Goal: Information Seeking & Learning: Learn about a topic

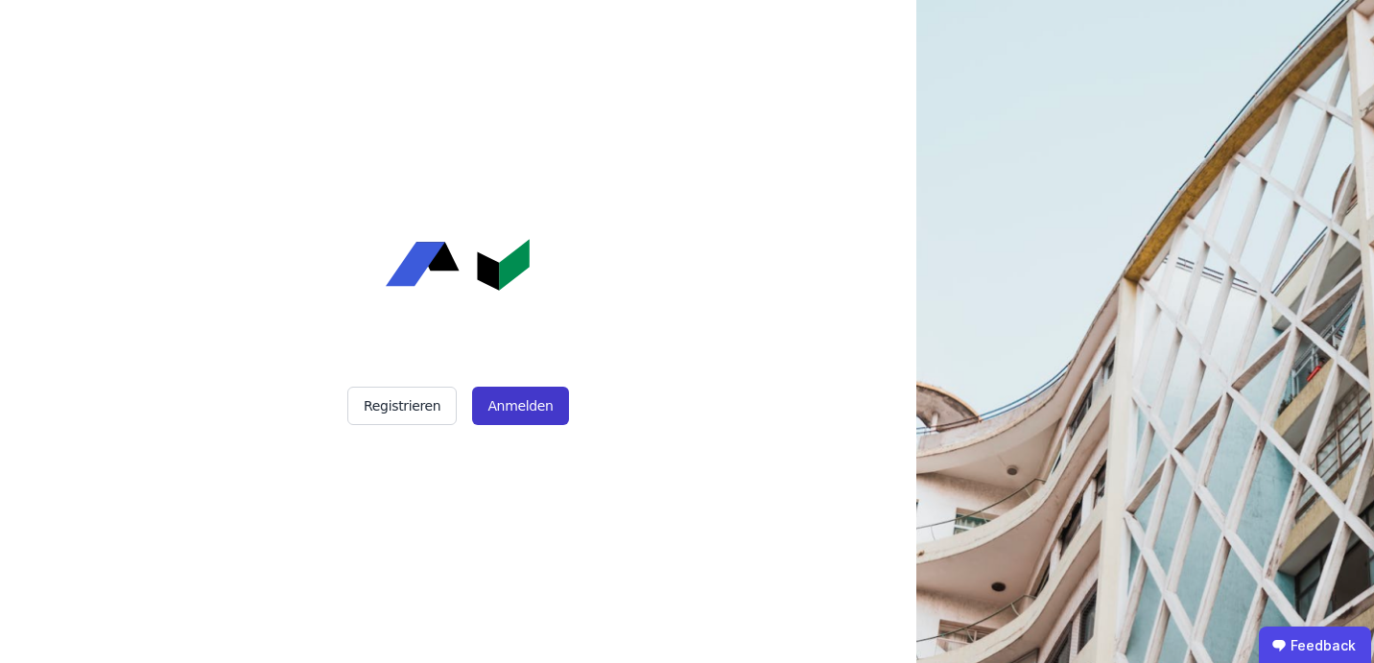
click at [526, 403] on button "Anmelden" at bounding box center [520, 406] width 96 height 38
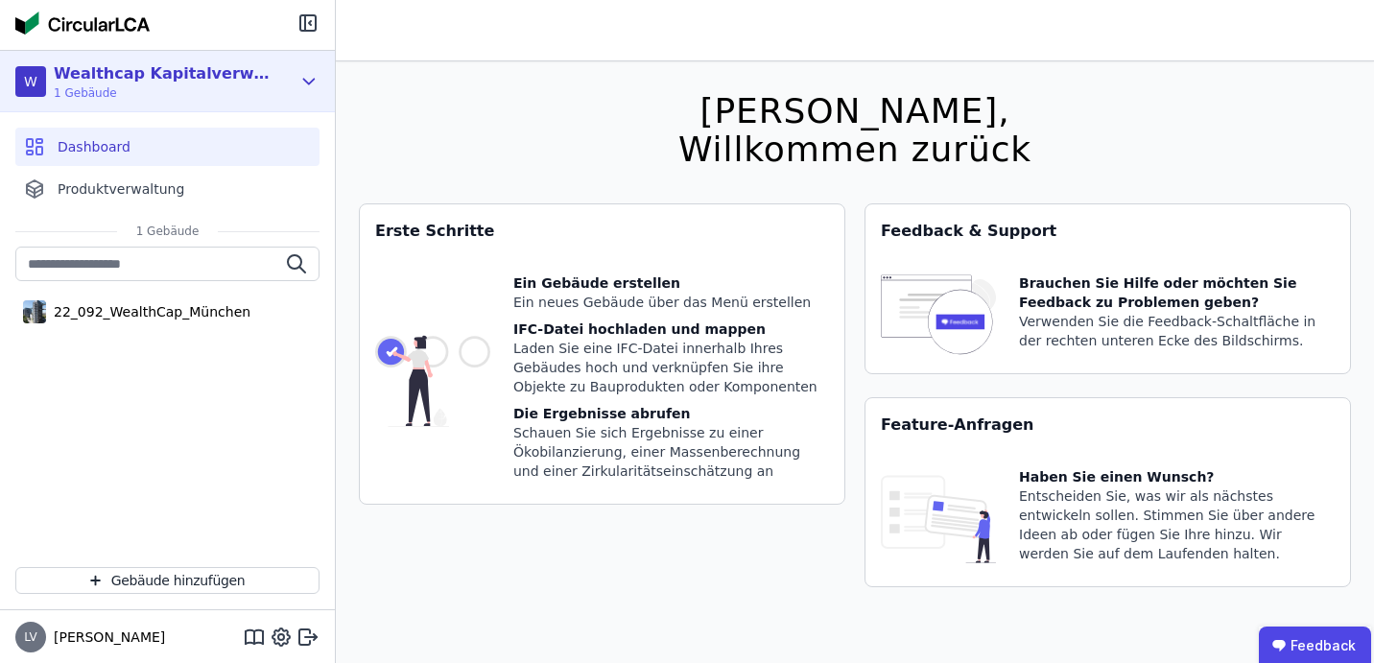
click at [287, 69] on div "W Wealthcap Kapitalverwaltungsgesellschaft mbH 1 Gebäude" at bounding box center [152, 81] width 275 height 38
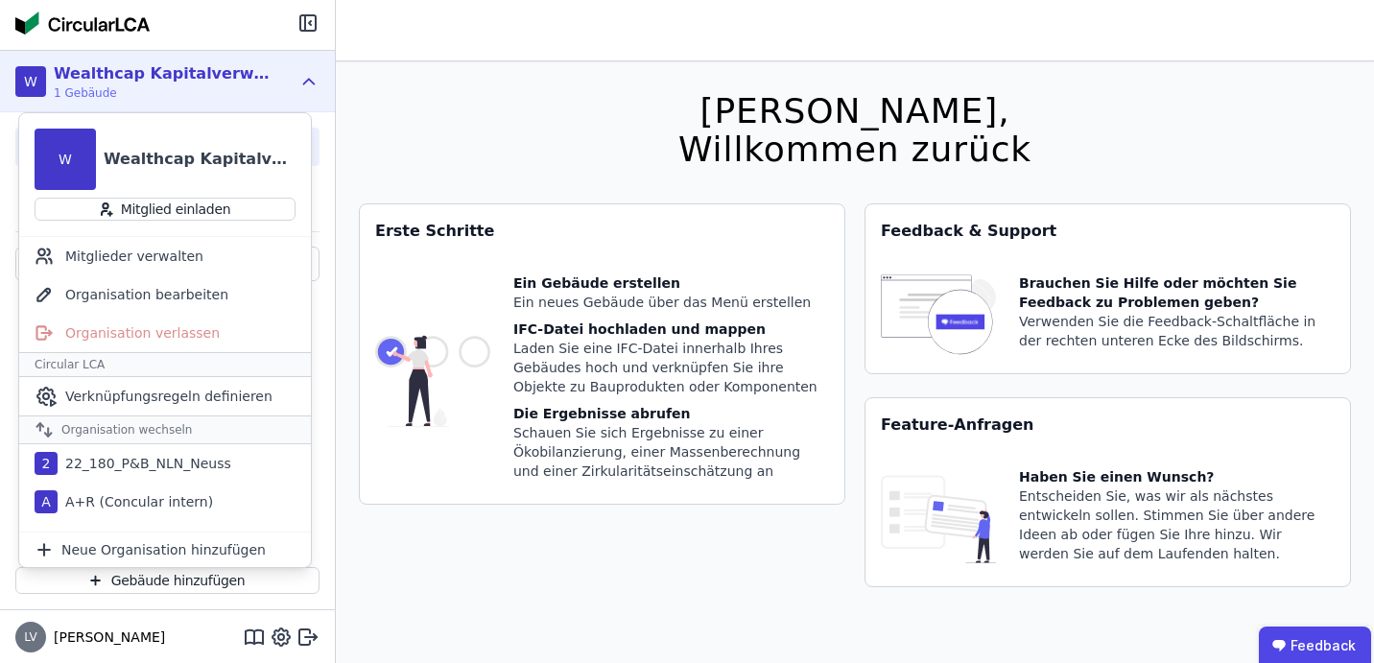
click at [169, 23] on div at bounding box center [167, 25] width 335 height 50
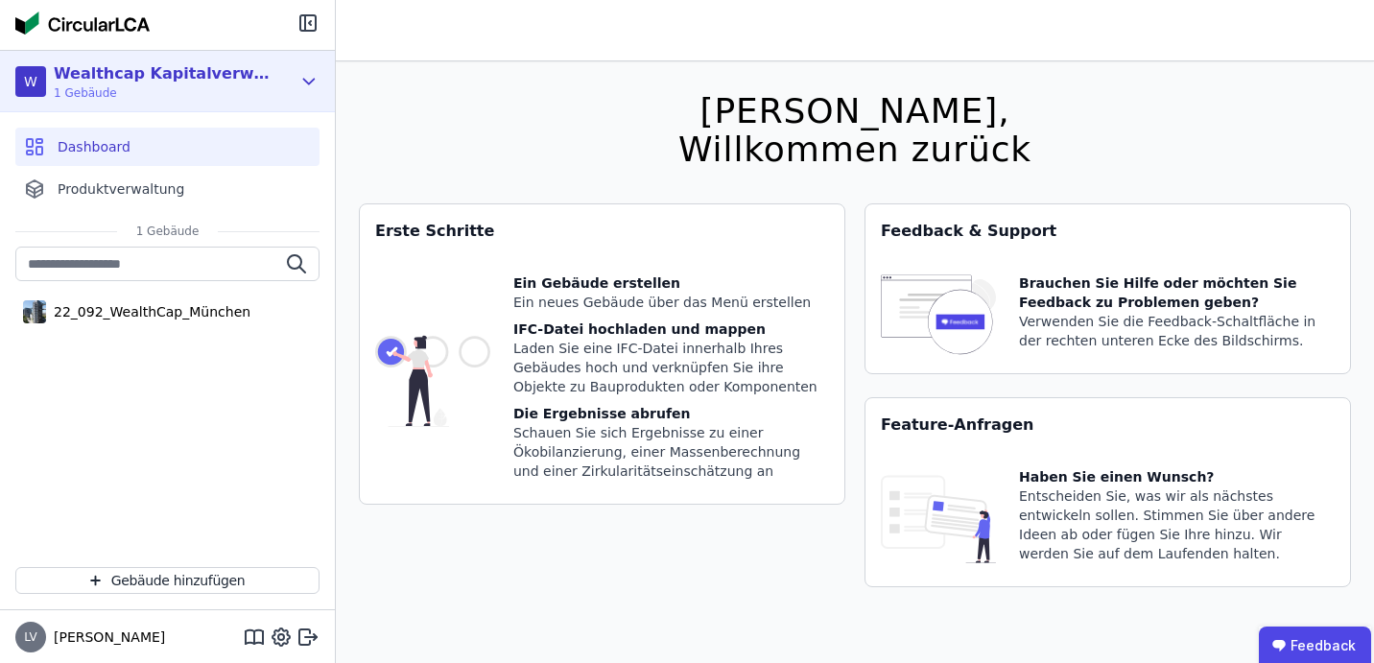
click at [107, 83] on div "Wealthcap Kapitalverwaltungsgesellschaft mbH" at bounding box center [164, 73] width 221 height 23
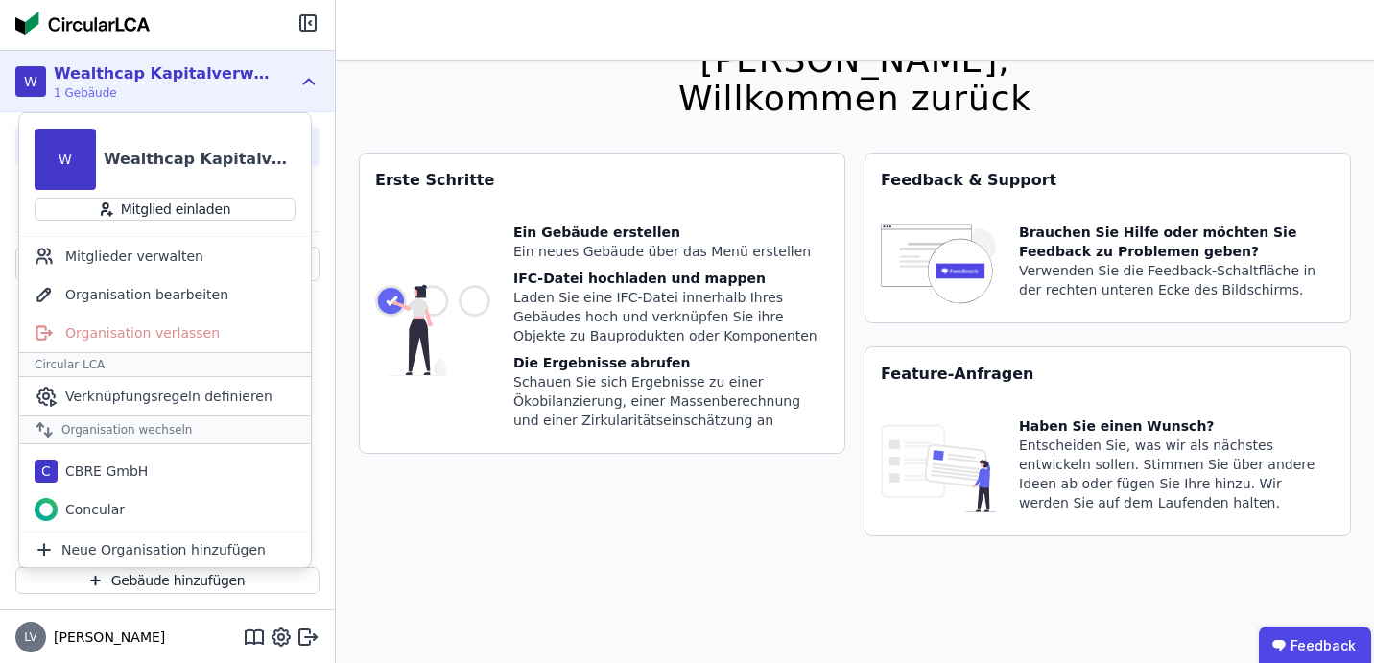
scroll to position [193, 0]
click at [138, 501] on div "Concular" at bounding box center [165, 501] width 292 height 38
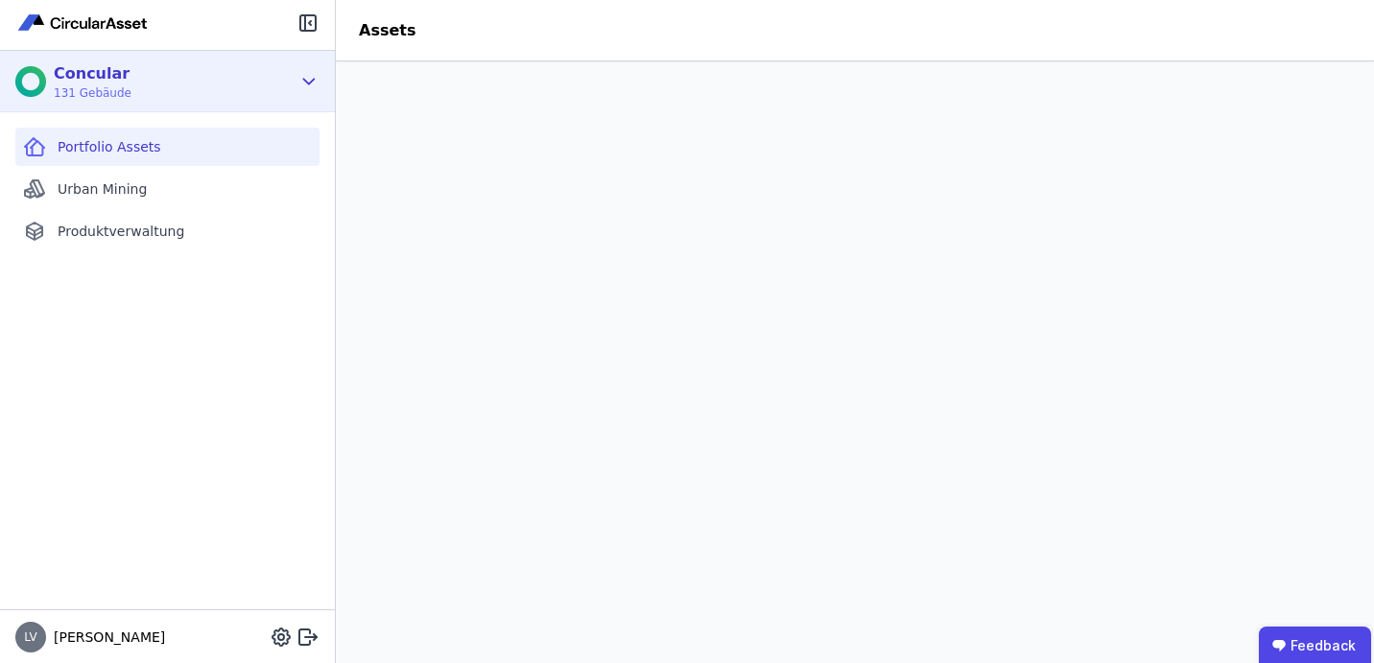
click at [162, 98] on div "Concular 131 Gebäude" at bounding box center [152, 81] width 275 height 38
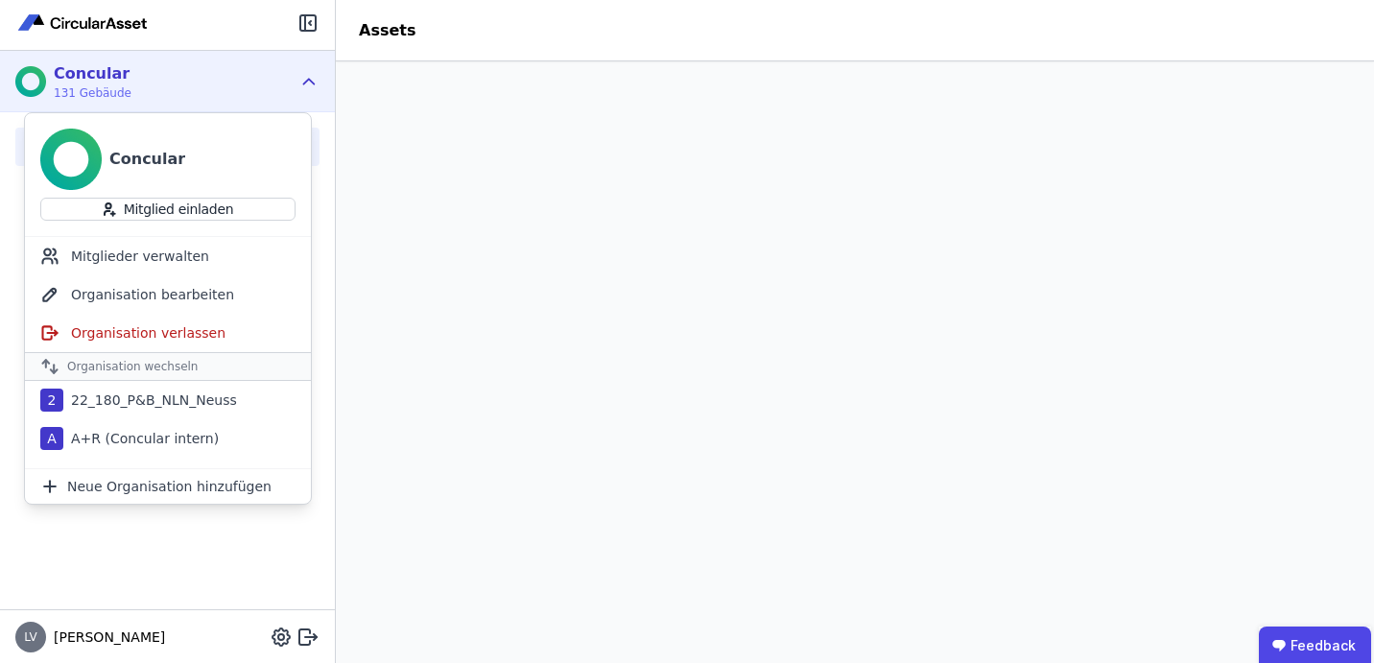
click at [122, 563] on div "Portfolio Assets Urban Mining Produktverwaltung" at bounding box center [167, 360] width 335 height 497
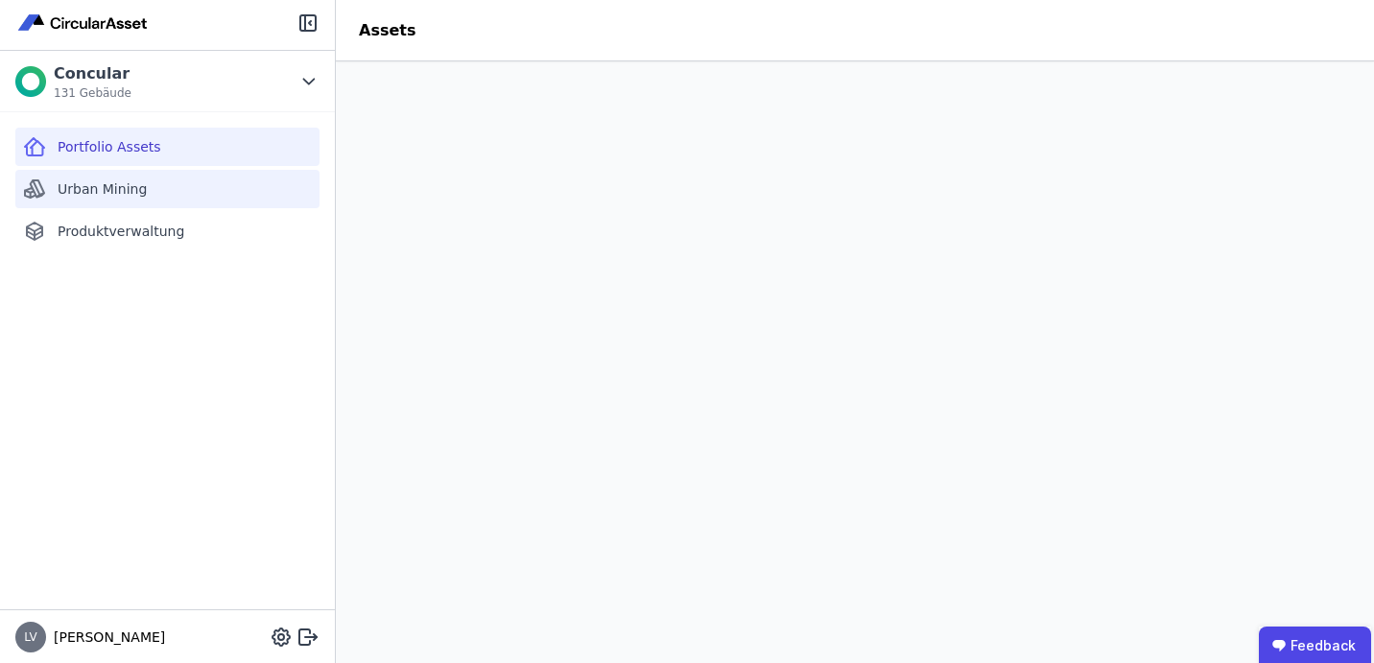
click at [104, 194] on span "Urban Mining" at bounding box center [102, 188] width 89 height 19
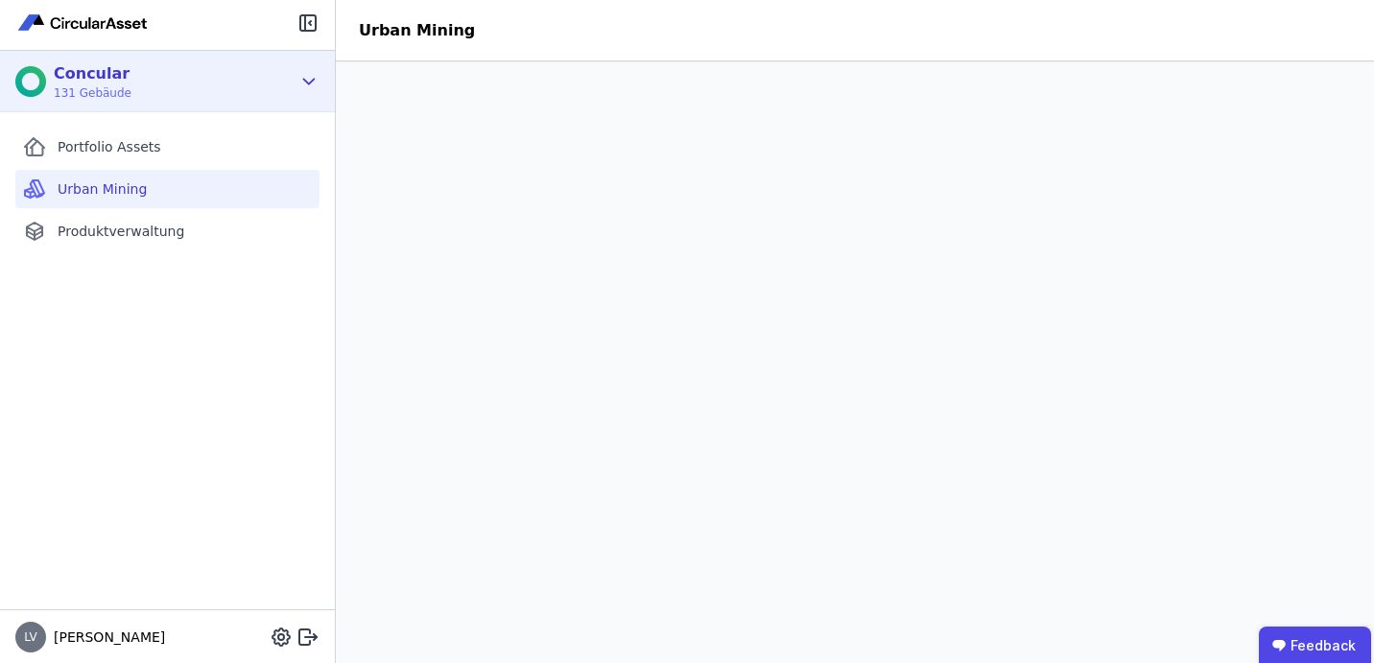
click at [295, 83] on div "Concular 131 Gebäude" at bounding box center [167, 81] width 335 height 61
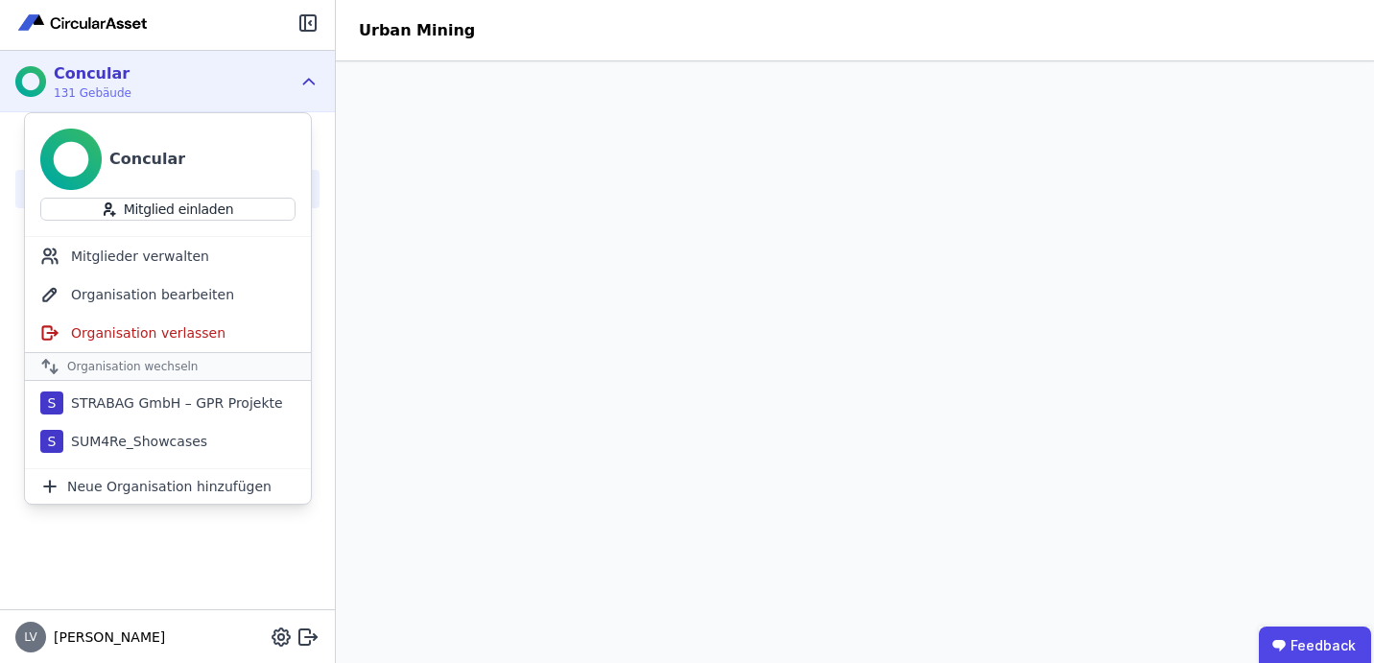
scroll to position [859, 0]
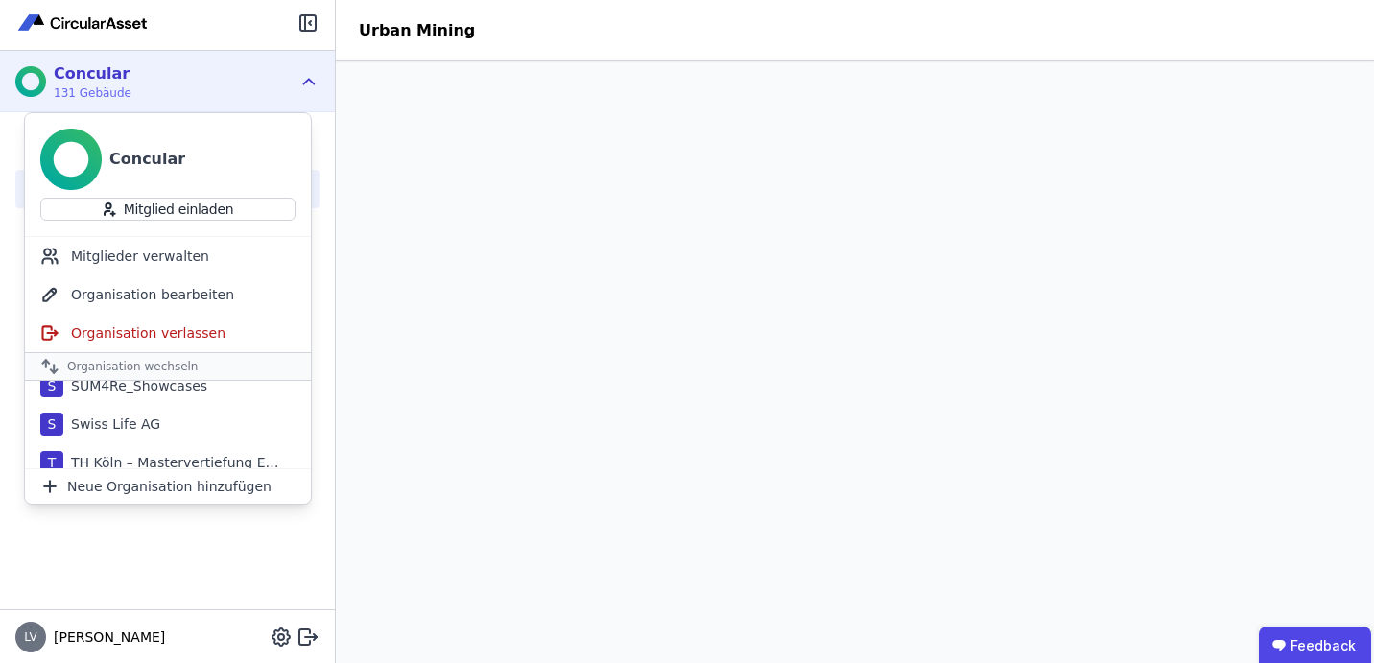
click at [129, 571] on div "Portfolio Assets Urban Mining Produktverwaltung" at bounding box center [167, 360] width 335 height 497
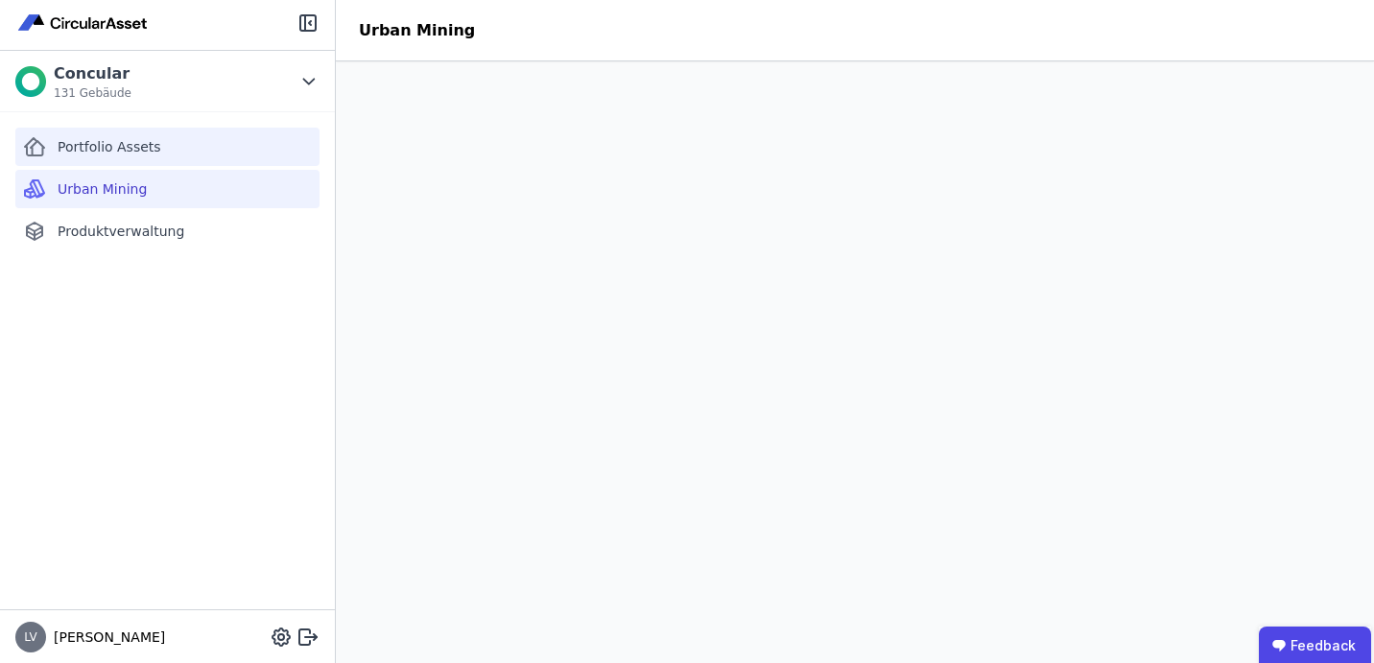
click at [144, 155] on span "Portfolio Assets" at bounding box center [110, 146] width 104 height 19
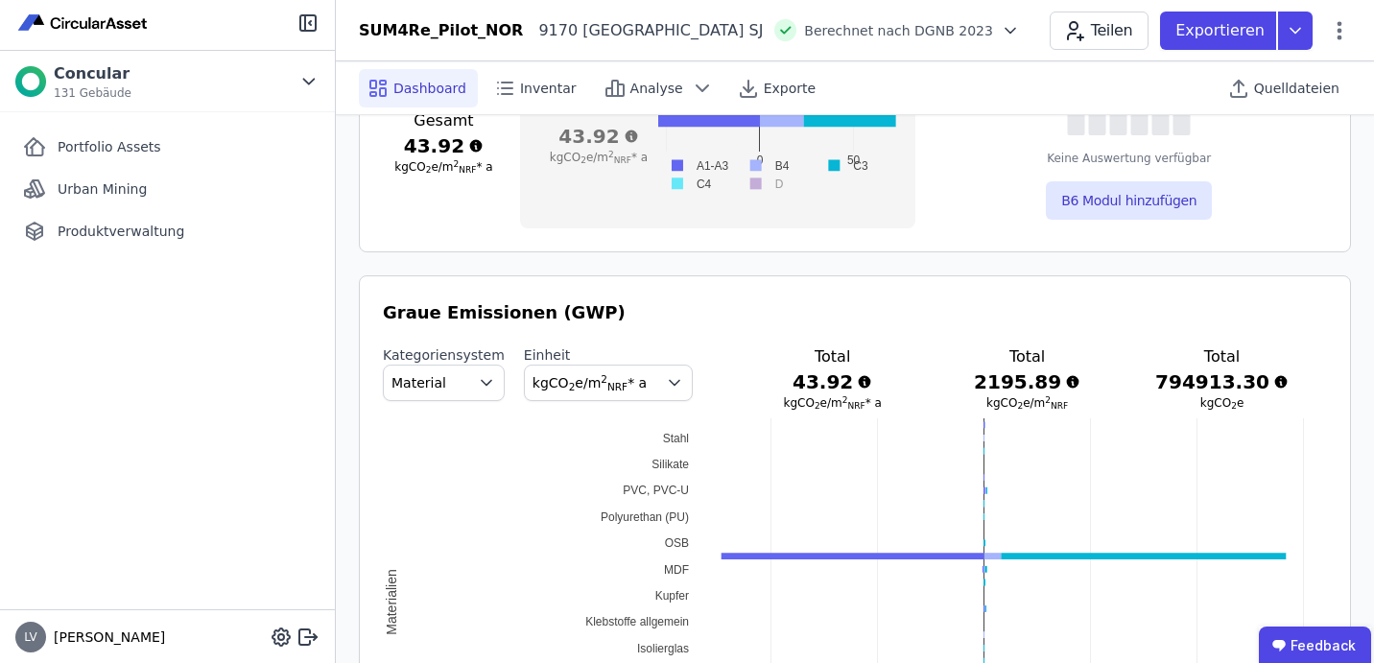
scroll to position [909, 0]
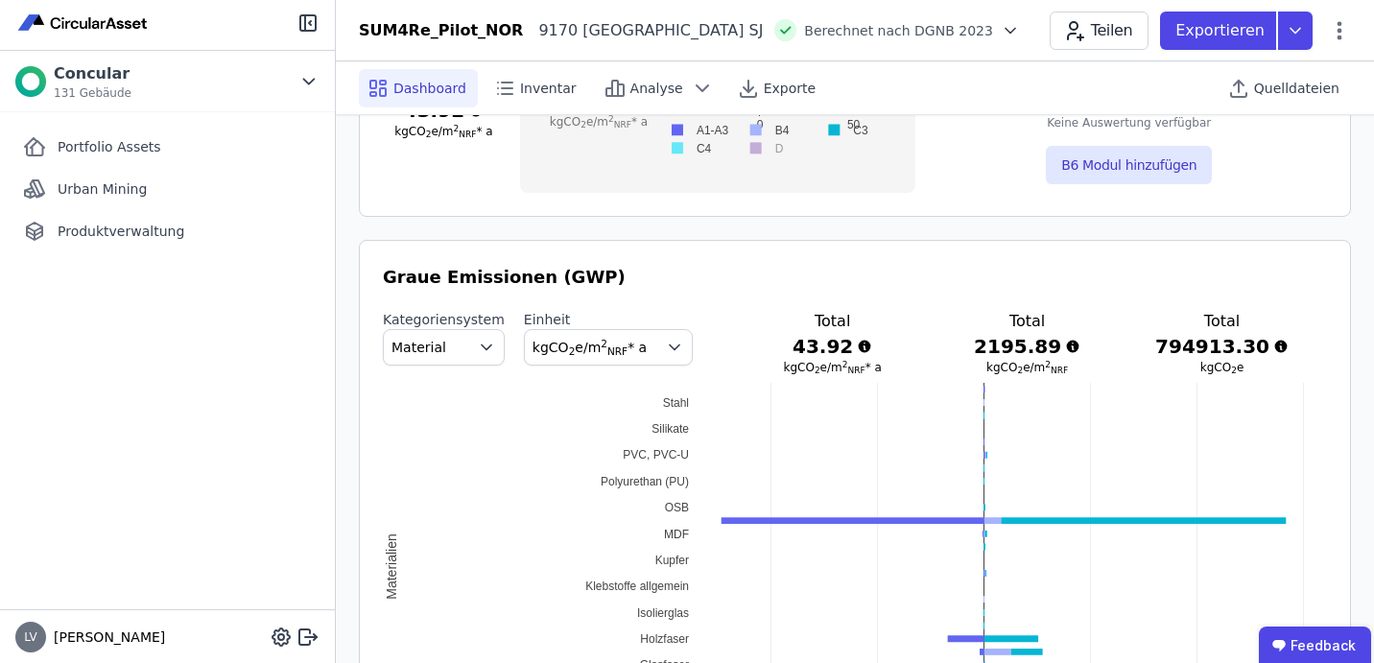
click at [666, 344] on icon "button" at bounding box center [674, 347] width 19 height 19
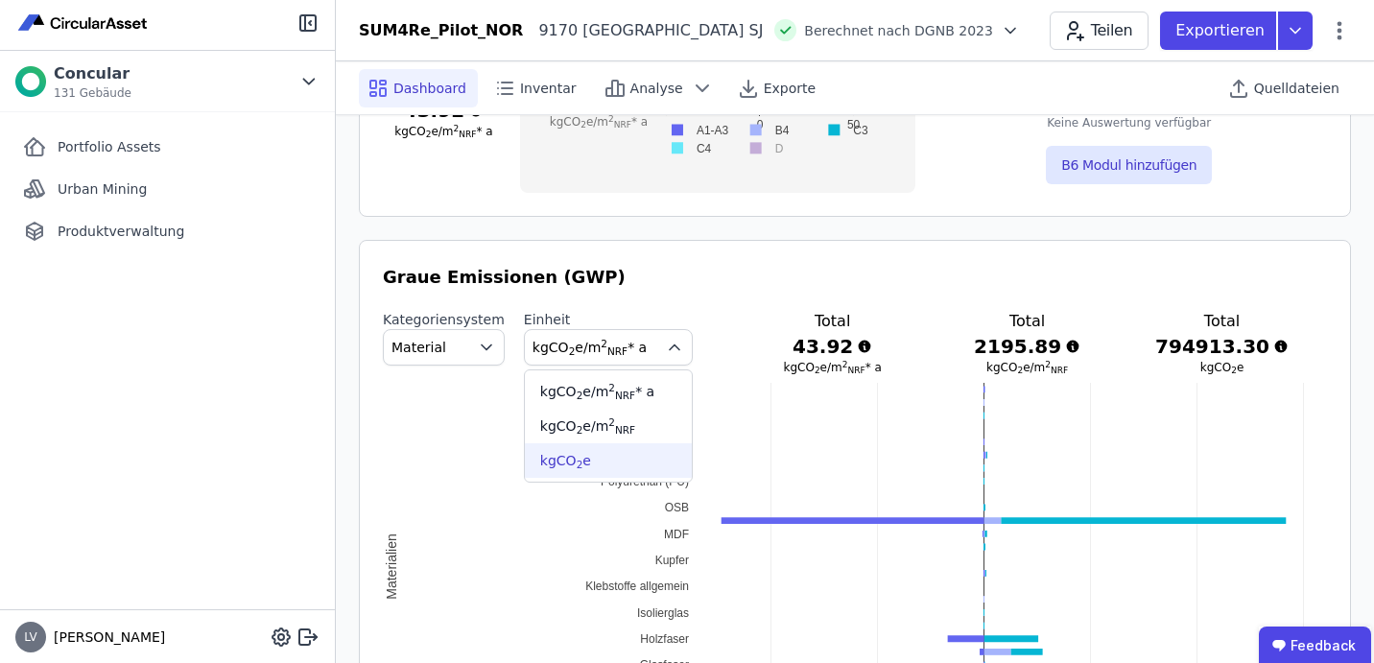
click at [596, 462] on div "kgCO 2 e" at bounding box center [608, 460] width 136 height 19
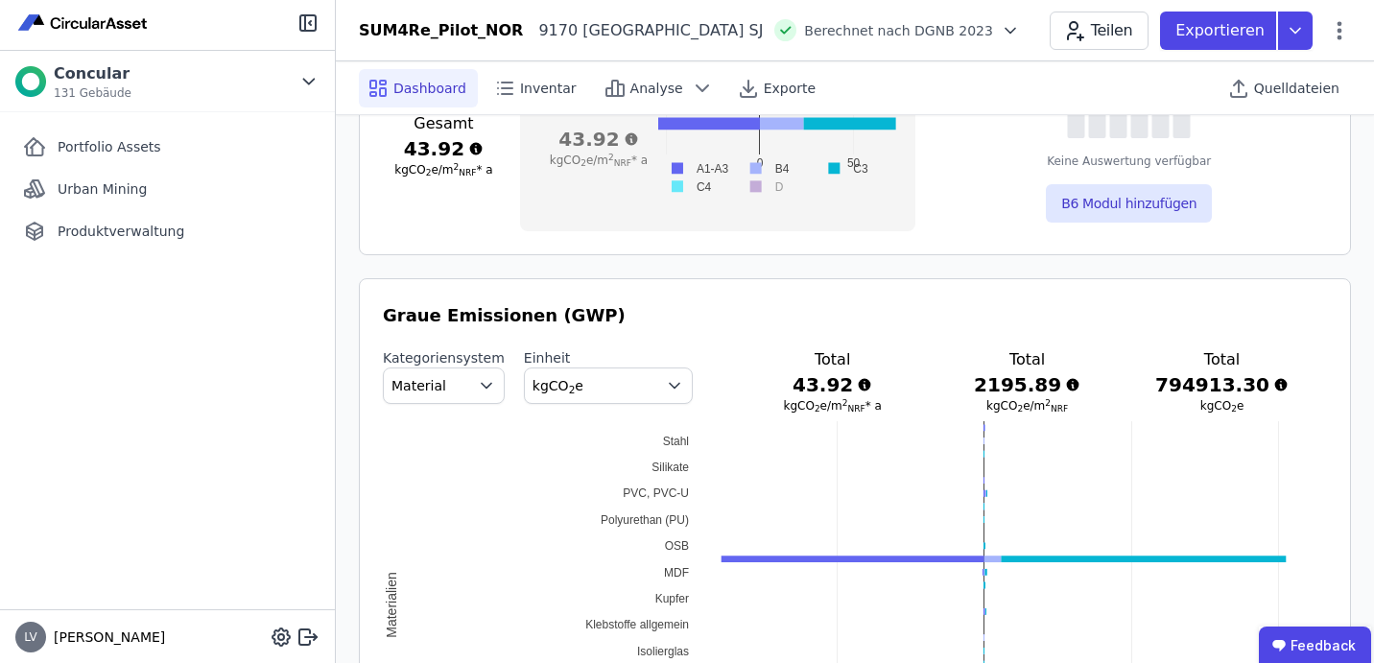
scroll to position [908, 0]
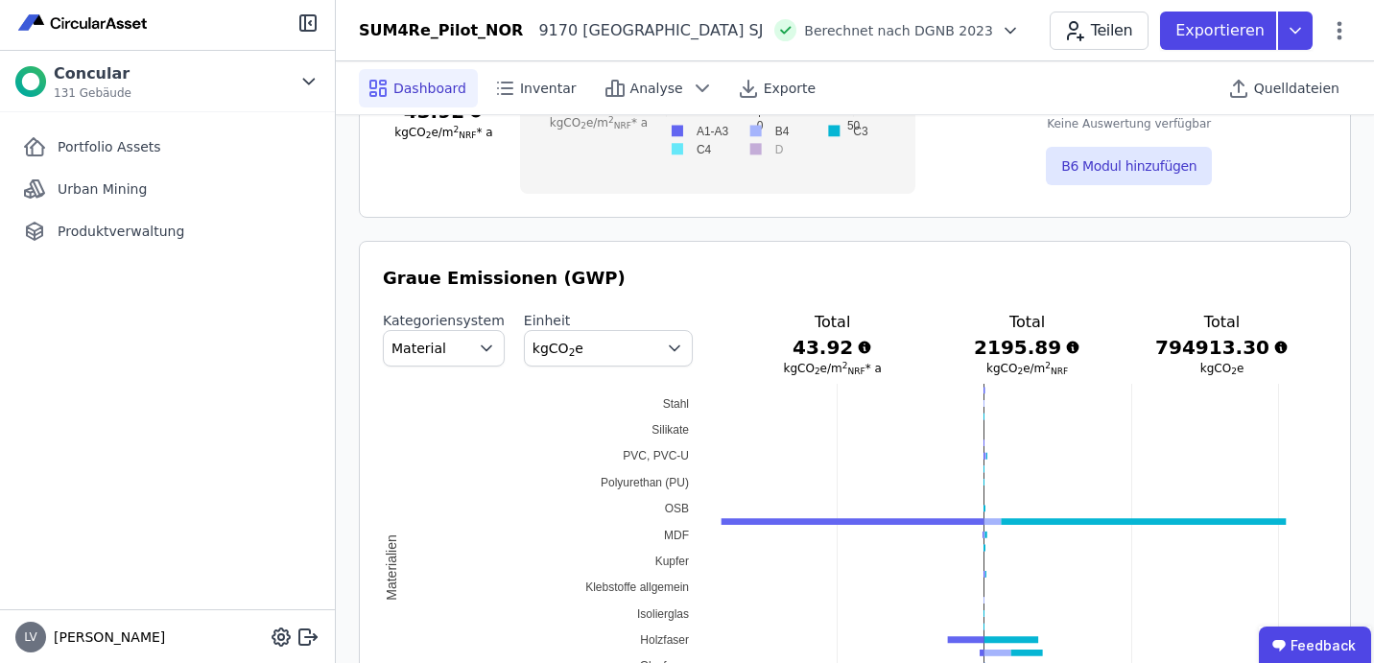
click at [724, 303] on div "Graue Emissionen (GWP) Kategoriensystem Material Einheit kgCO 2 e Total 43.92 k…" at bounding box center [855, 544] width 944 height 558
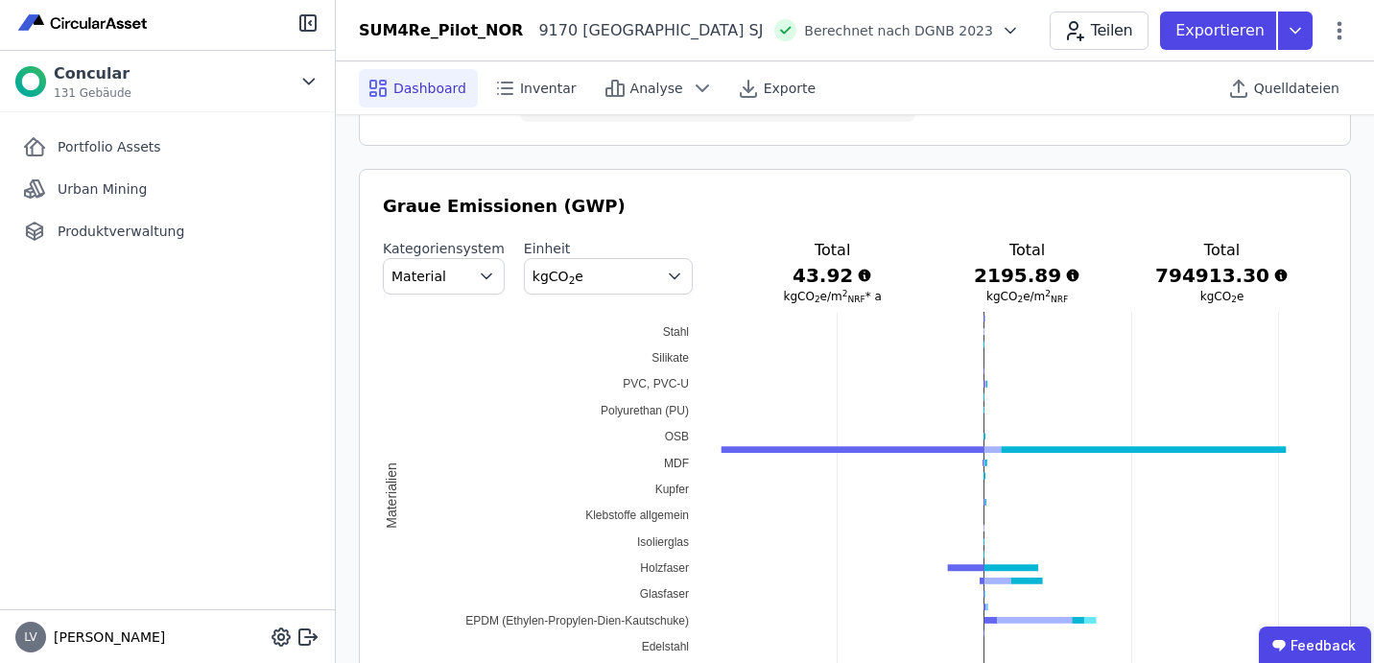
scroll to position [961, 0]
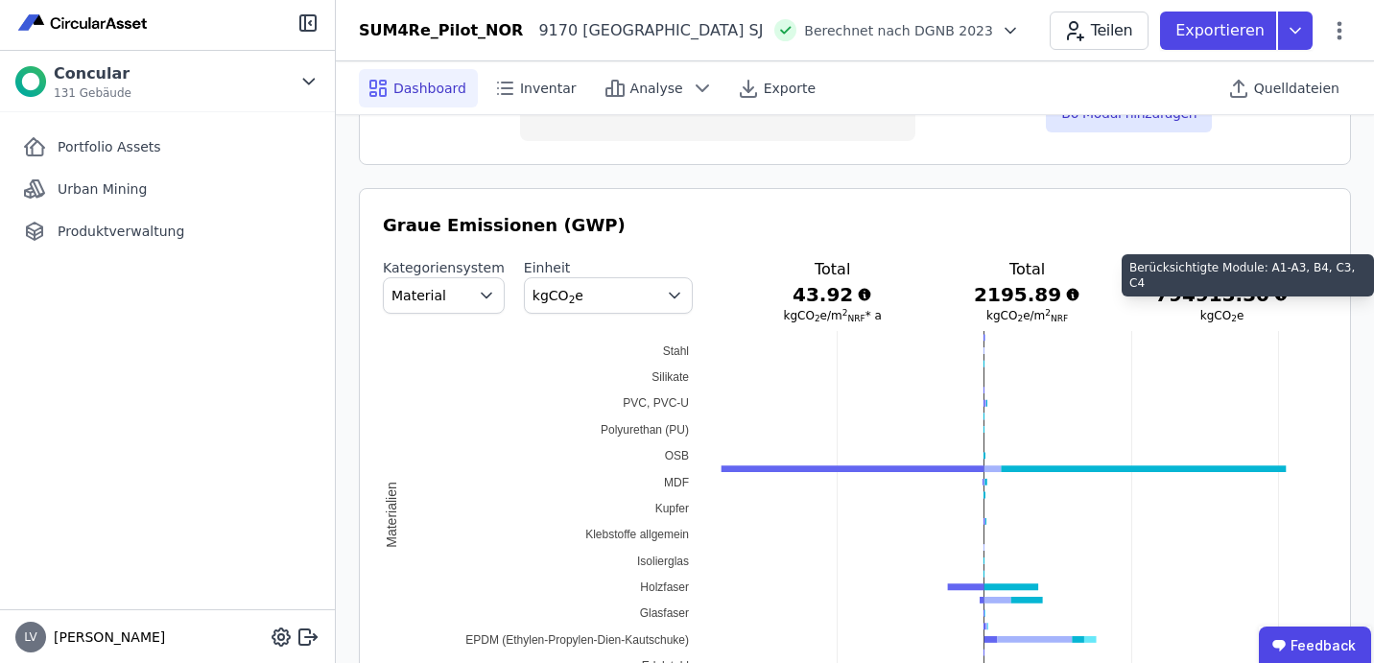
click at [1281, 291] on icon at bounding box center [1280, 294] width 15 height 15
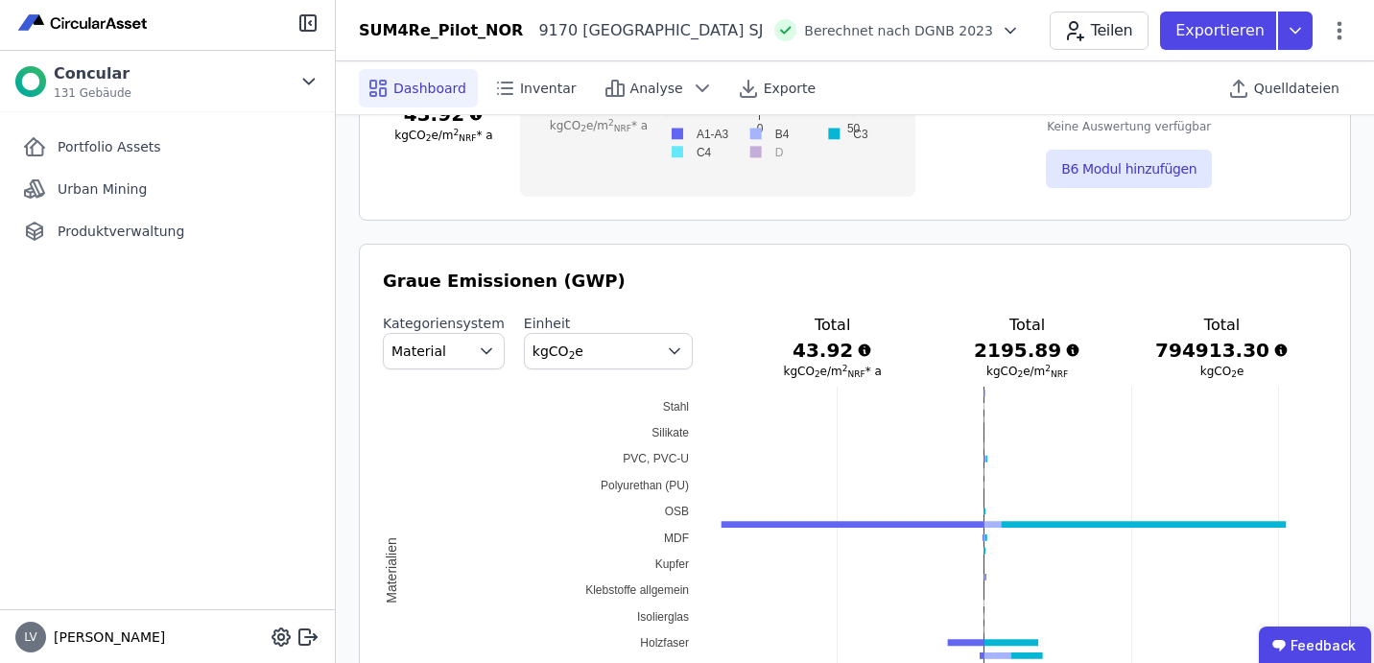
scroll to position [960, 0]
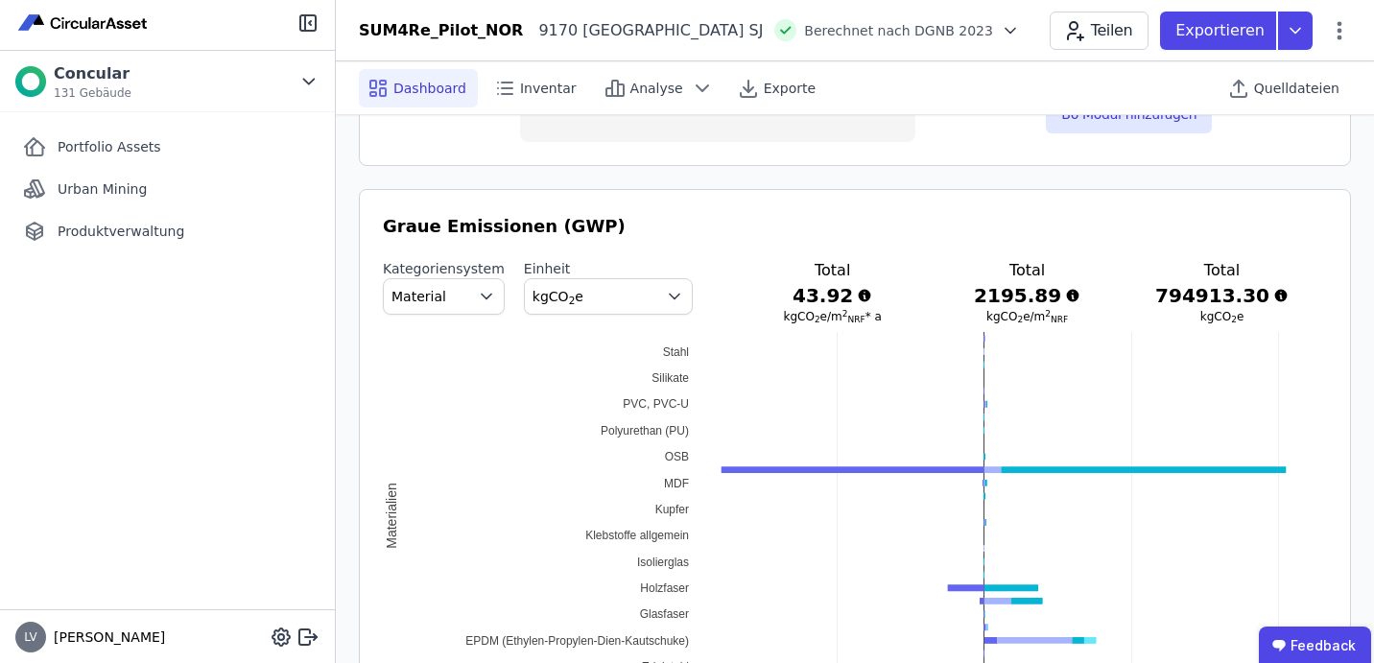
click at [587, 294] on span "kgCO 2 e" at bounding box center [593, 296] width 121 height 19
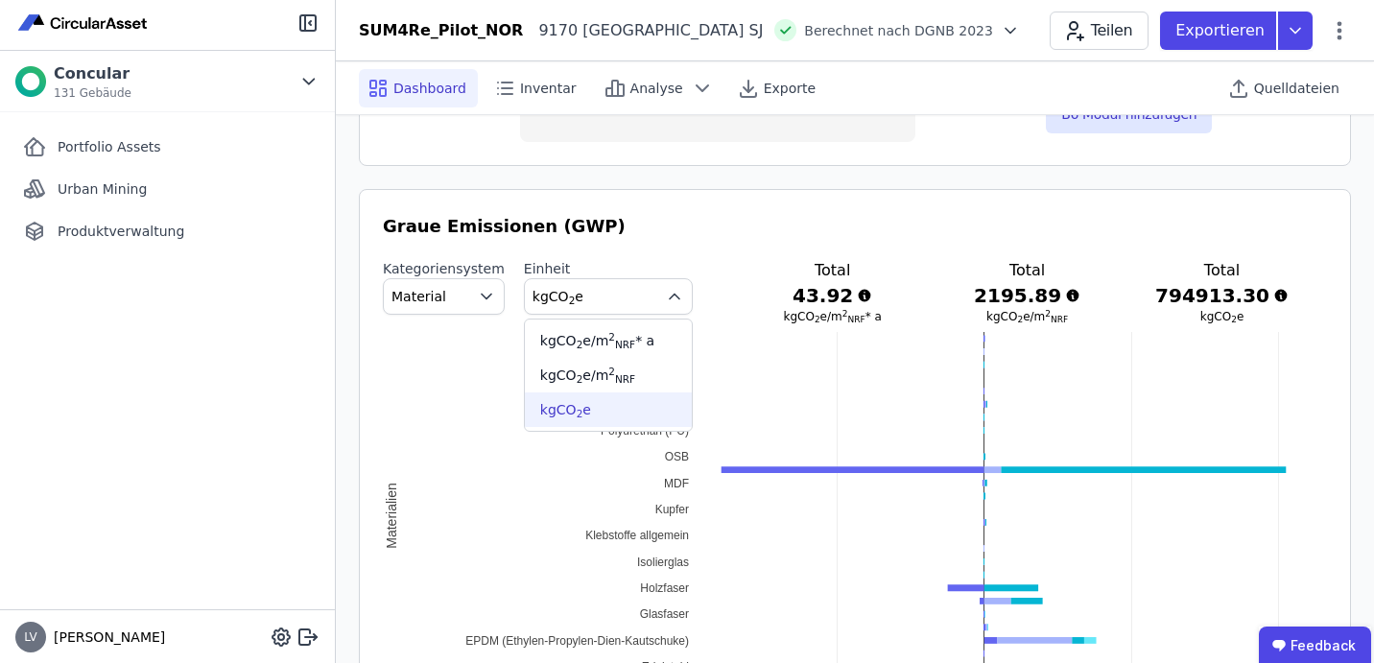
click at [628, 223] on h3 "Graue Emissionen (GWP)" at bounding box center [855, 226] width 944 height 27
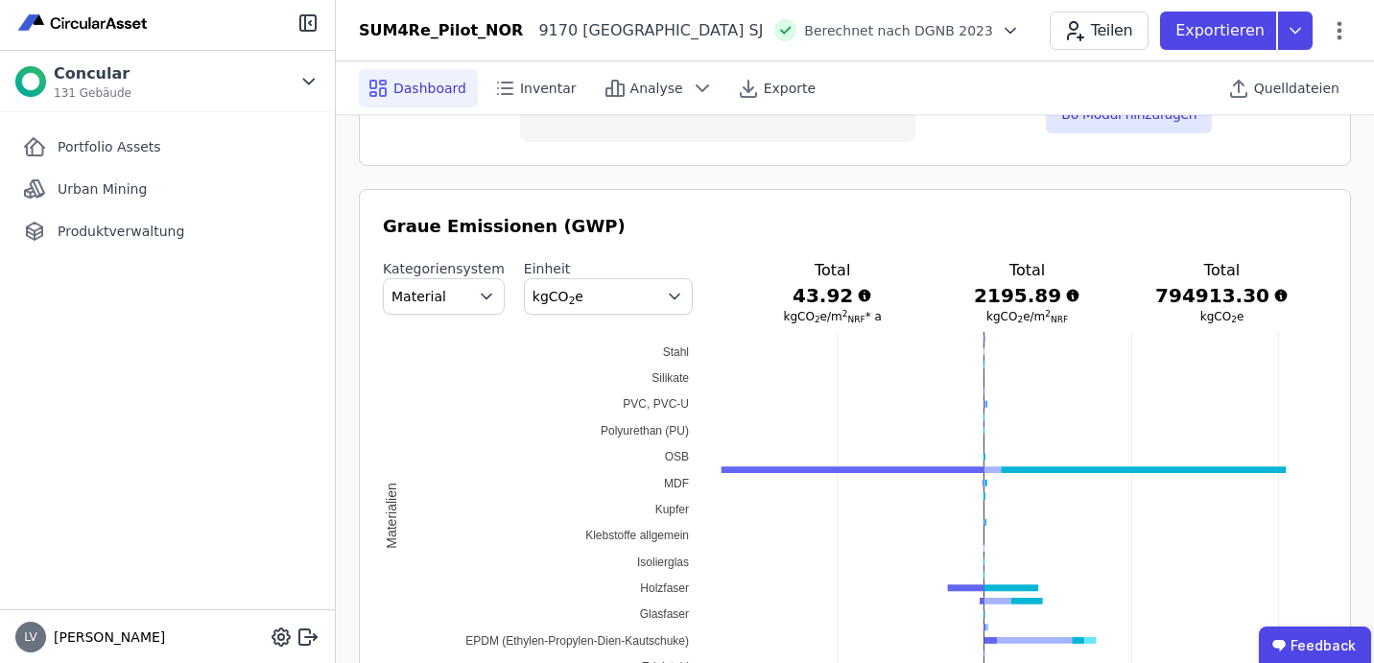
click at [477, 291] on icon "button" at bounding box center [486, 296] width 19 height 19
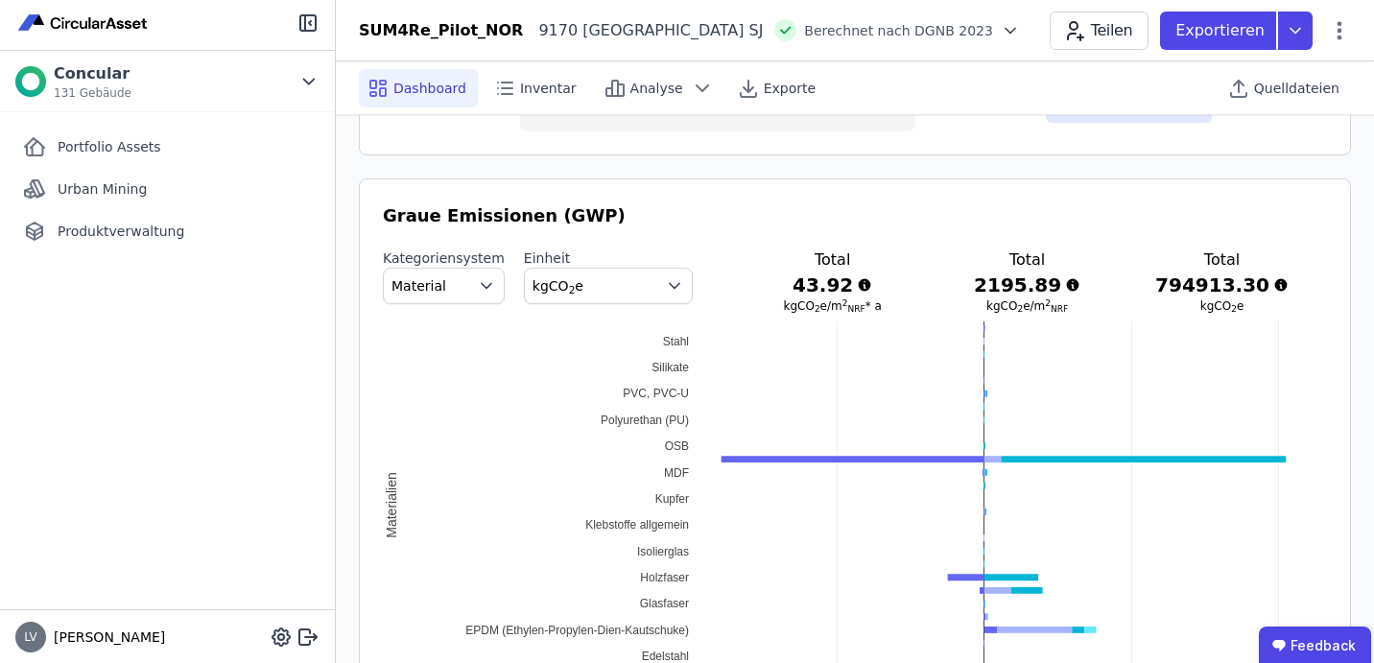
scroll to position [996, 0]
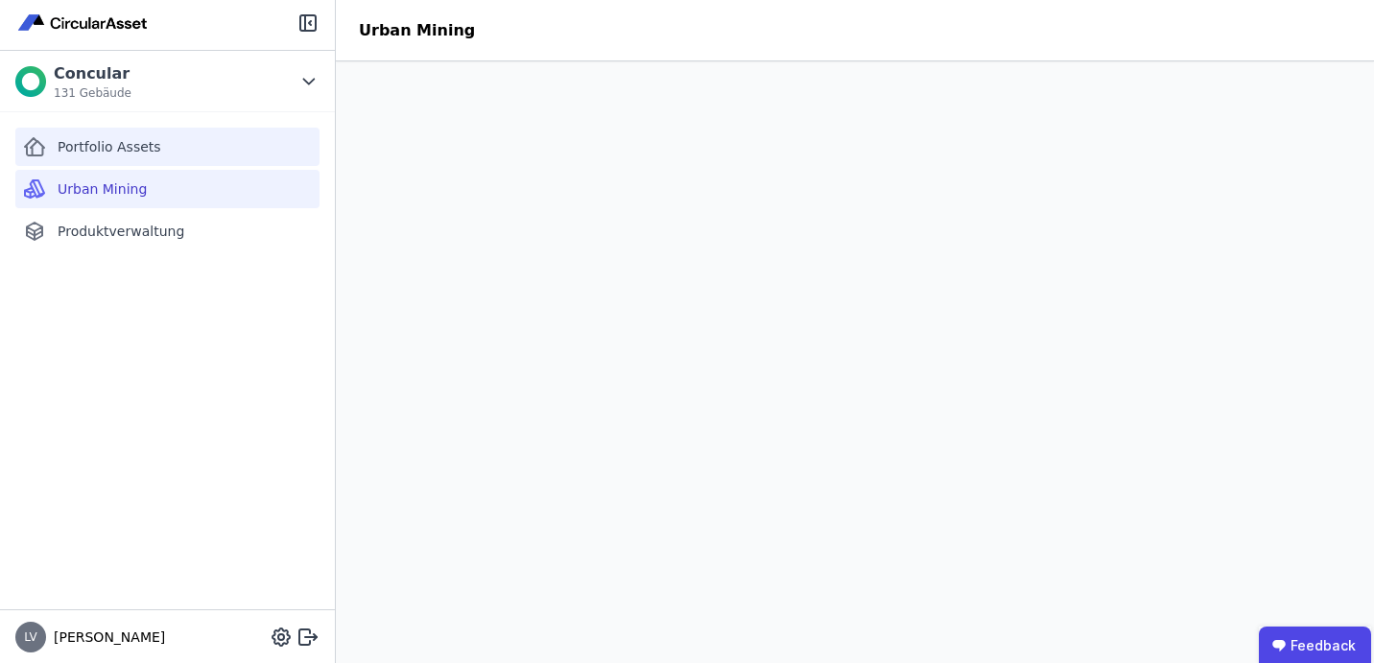
click at [148, 162] on div "Portfolio Assets" at bounding box center [167, 147] width 304 height 38
click at [109, 154] on span "Portfolio Assets" at bounding box center [110, 146] width 104 height 19
